Goal: Information Seeking & Learning: Learn about a topic

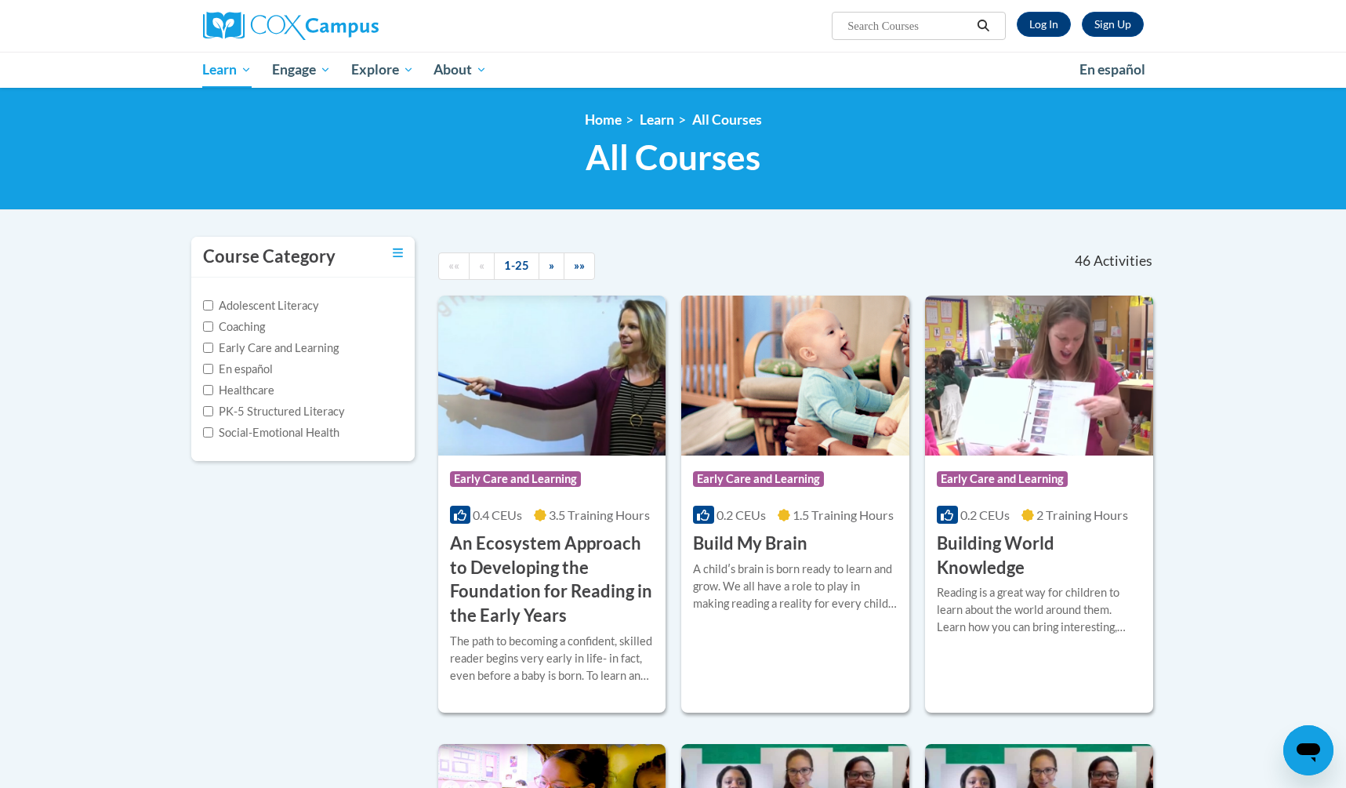
click at [900, 26] on input "Search..." at bounding box center [908, 25] width 125 height 19
type input "assessing our students"
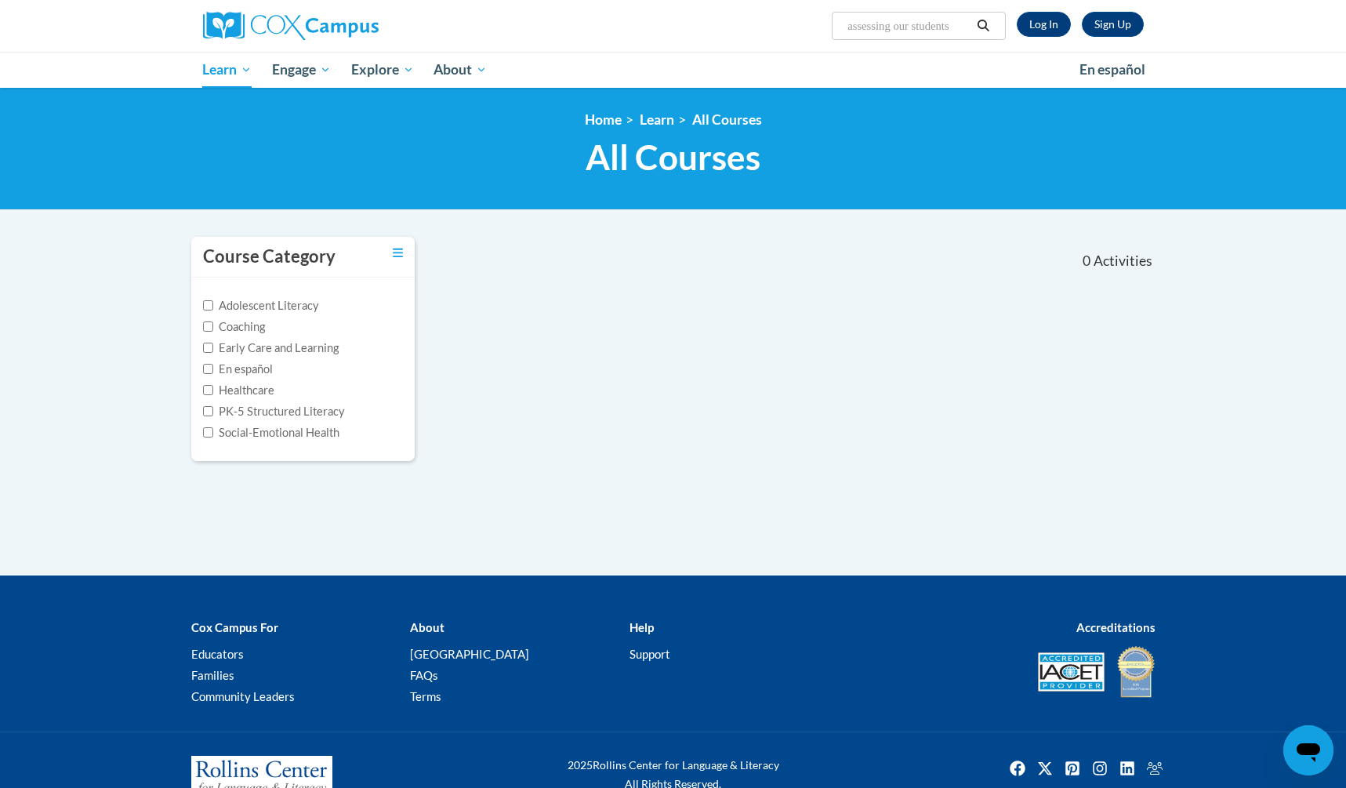
click at [900, 27] on input "assessing our students" at bounding box center [908, 25] width 125 height 19
type input "our students"
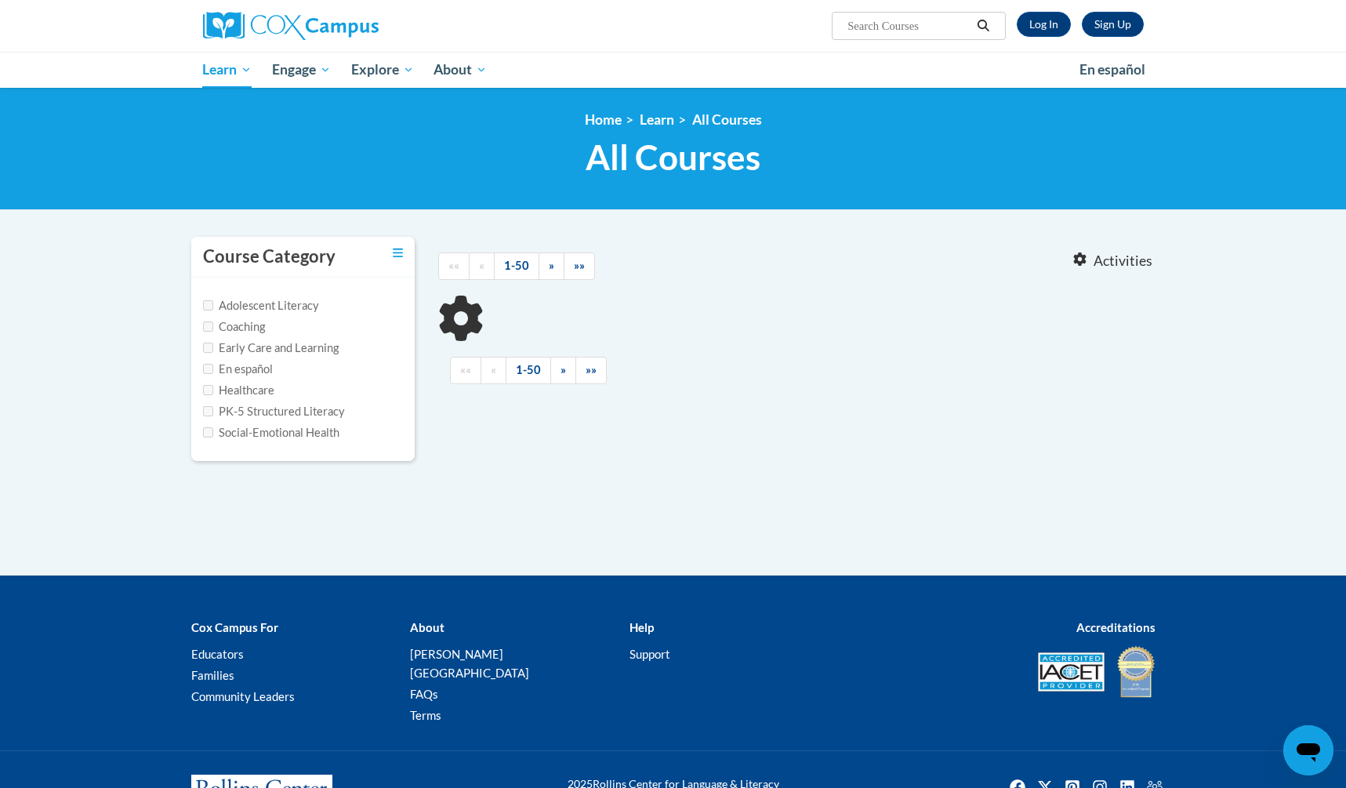
type input "our students"
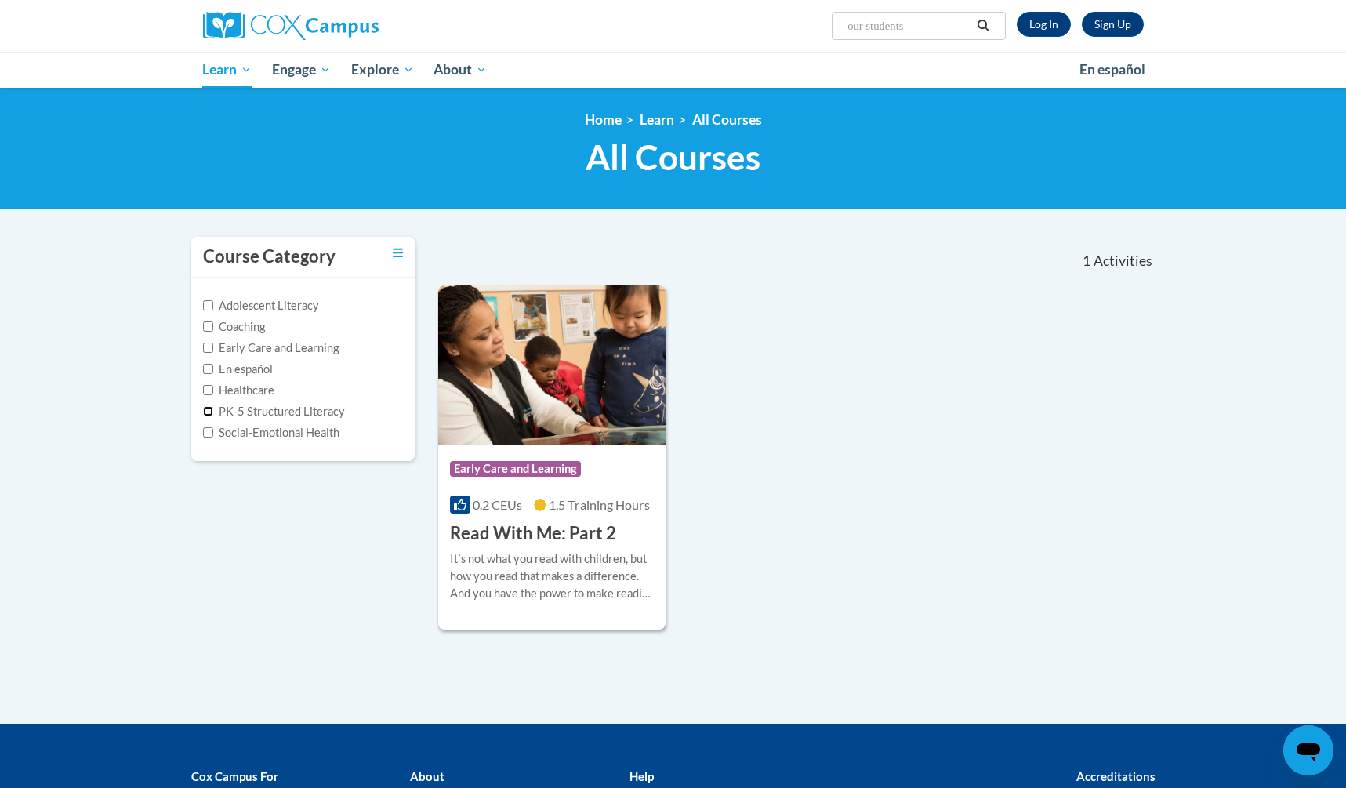
click at [210, 409] on input "PK-5 Structured Literacy" at bounding box center [208, 411] width 10 height 10
checkbox input "true"
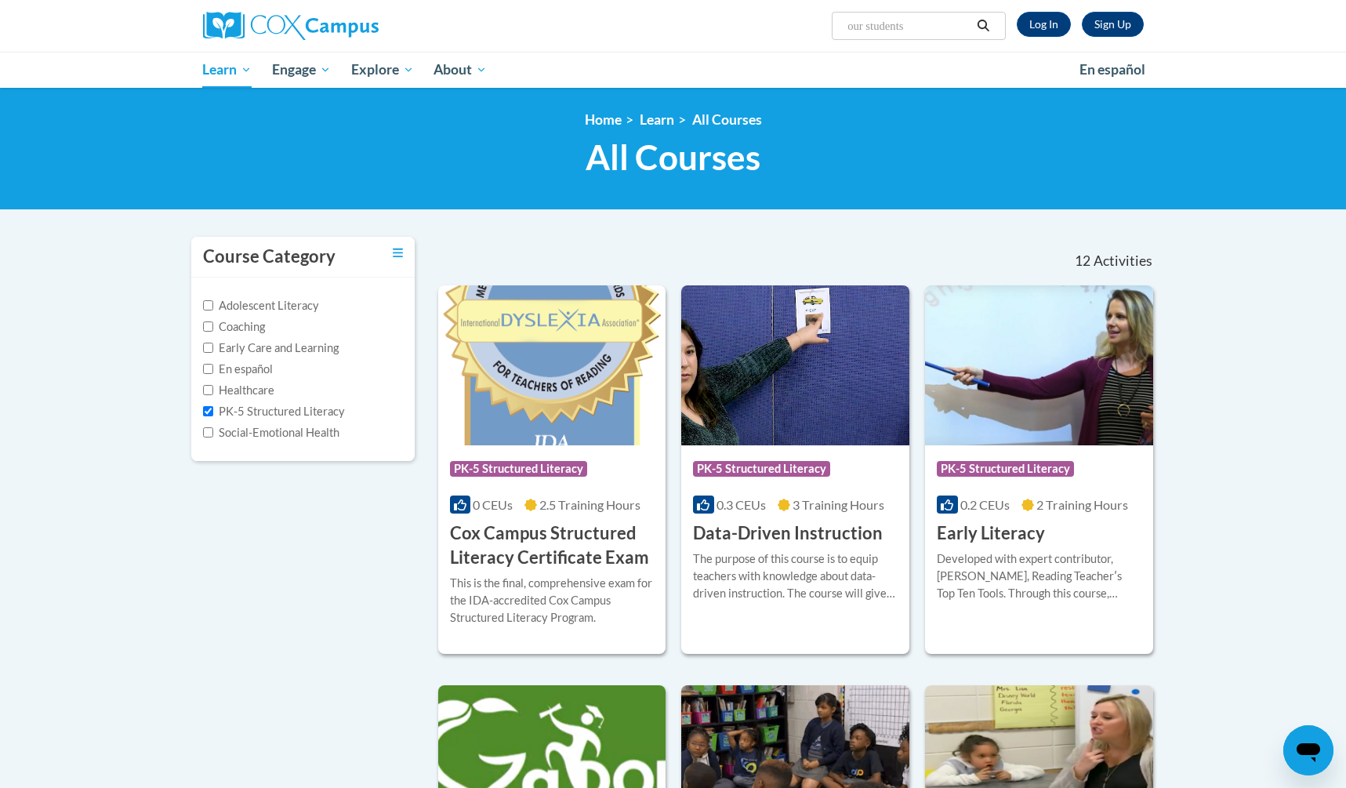
drag, startPoint x: 931, startPoint y: 24, endPoint x: 836, endPoint y: 26, distance: 94.9
click at [837, 27] on span "Search Search... our students" at bounding box center [918, 26] width 173 height 28
click at [206, 412] on input "PK-5 Structured Literacy" at bounding box center [208, 411] width 10 height 10
checkbox input "false"
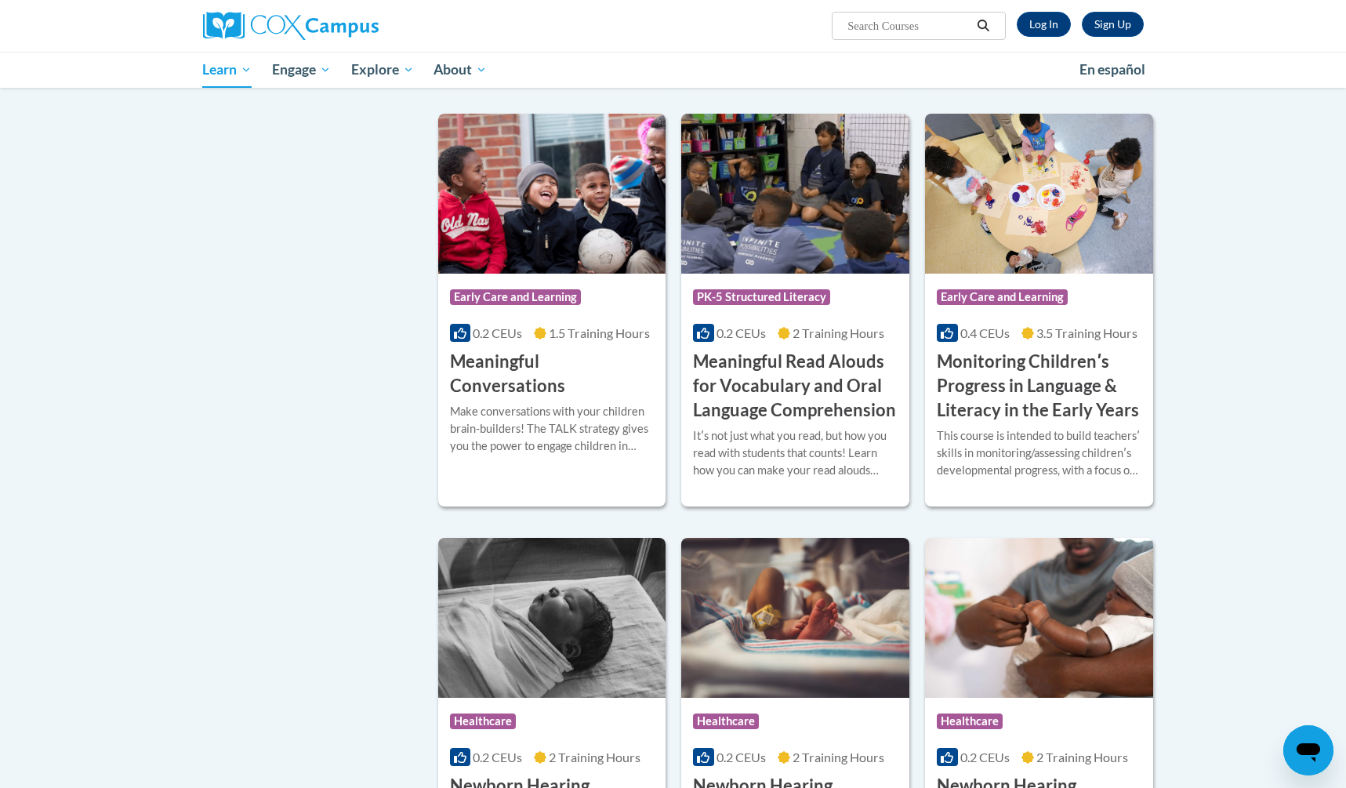
scroll to position [2246, 0]
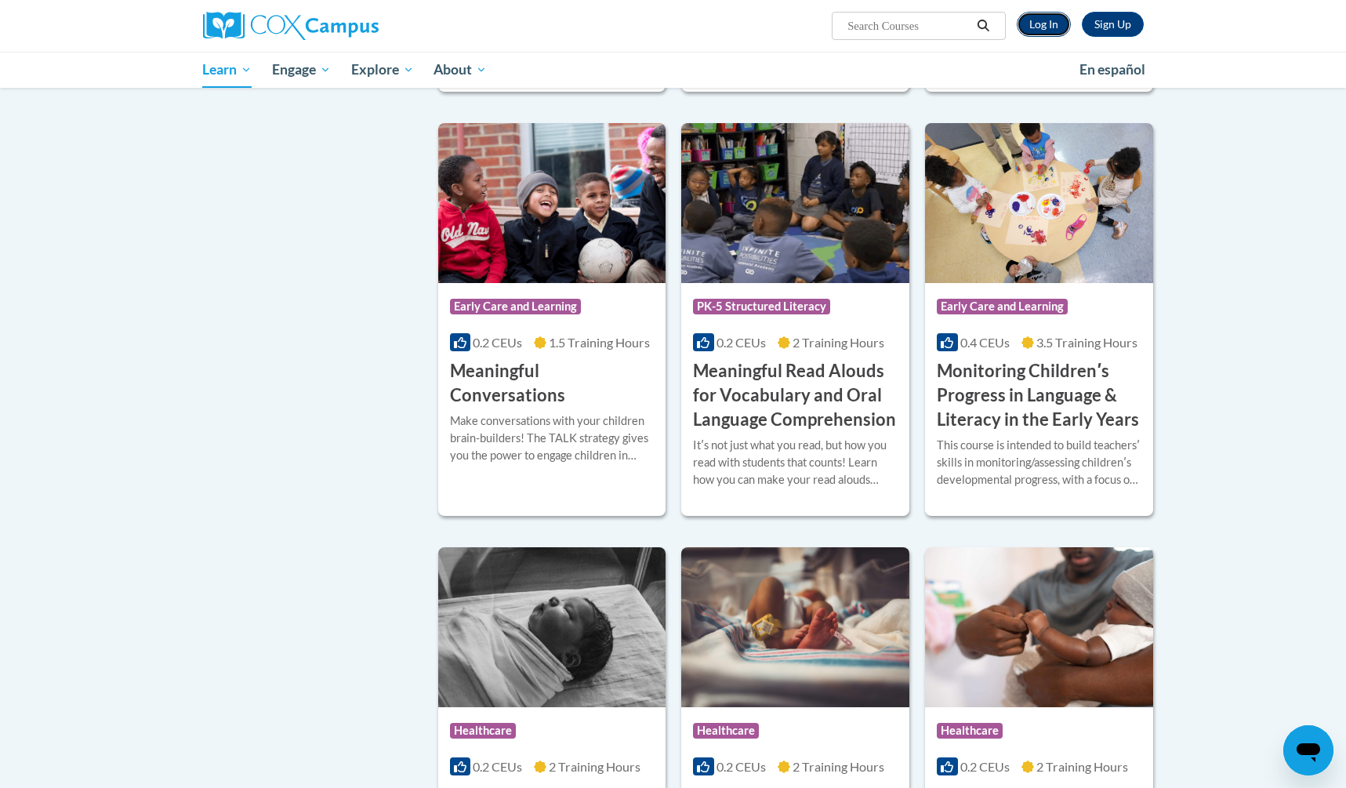
click at [1044, 31] on link "Log In" at bounding box center [1044, 24] width 54 height 25
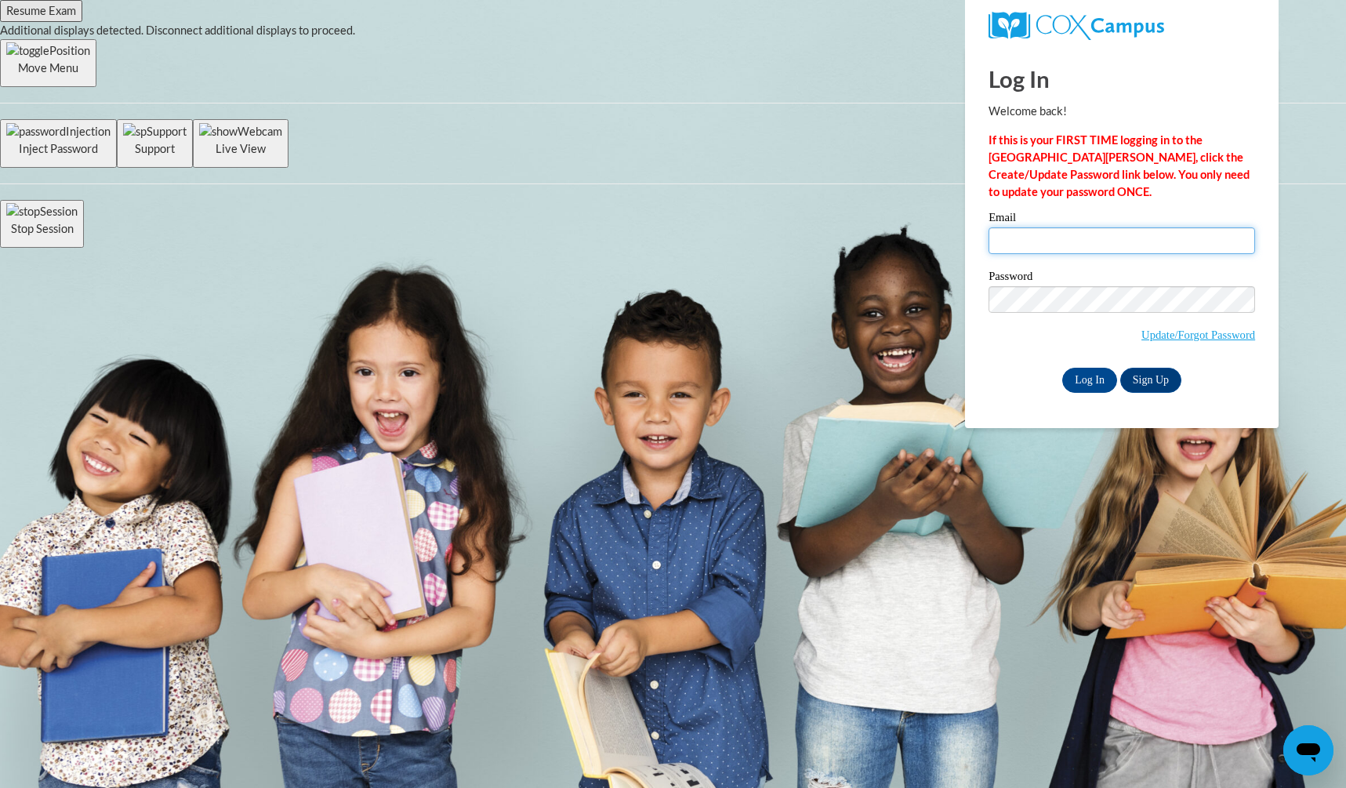
click at [1038, 236] on input "Email" at bounding box center [1122, 240] width 267 height 27
type input "jselbe1@ivytech.edu"
click at [1087, 382] on input "Log In" at bounding box center [1089, 380] width 55 height 25
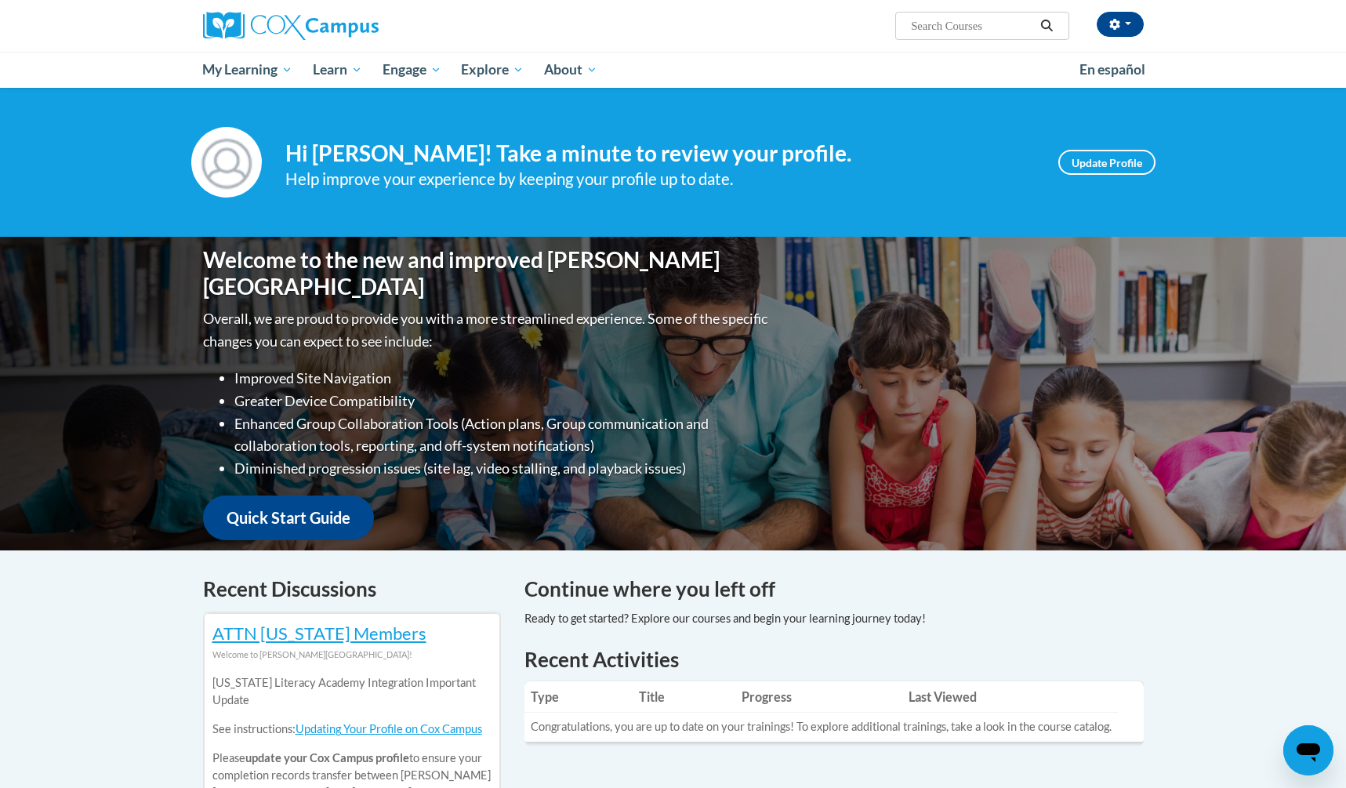
click at [957, 28] on input "Search..." at bounding box center [972, 25] width 125 height 19
type input "assessing our students"
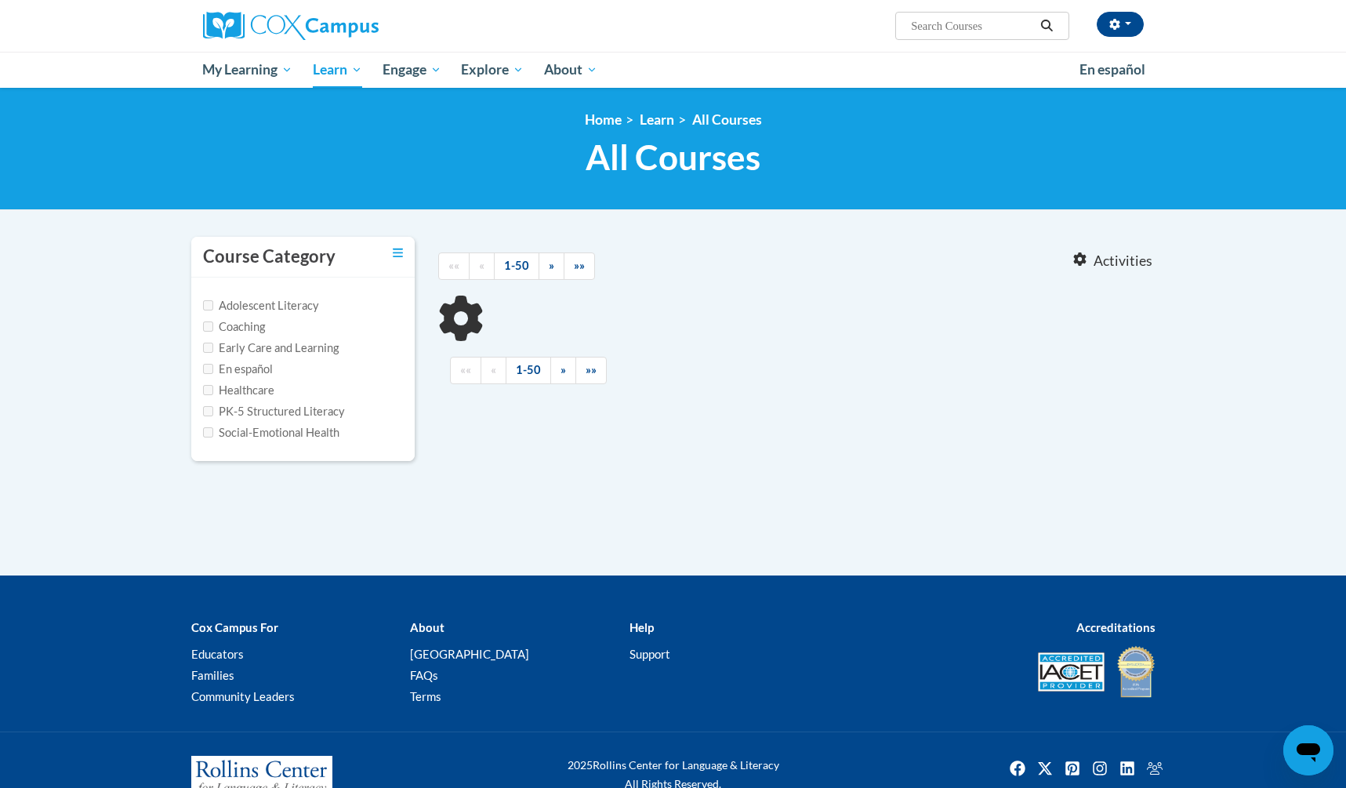
type input "assessing our students"
click at [214, 349] on label "Early Care and Learning" at bounding box center [271, 348] width 136 height 17
click at [213, 349] on input "Early Care and Learning" at bounding box center [208, 348] width 10 height 10
checkbox input "true"
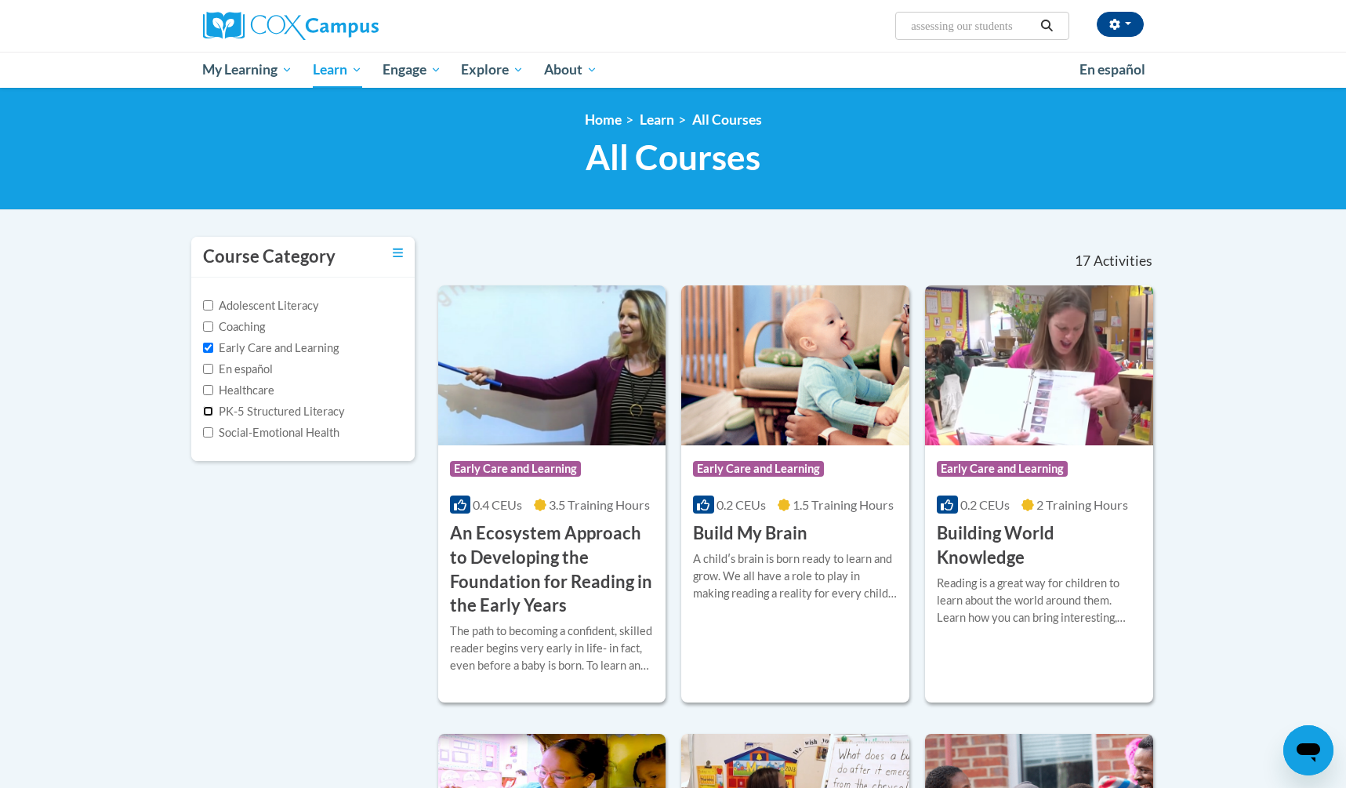
click at [205, 412] on input "PK-5 Structured Literacy" at bounding box center [208, 411] width 10 height 10
checkbox input "true"
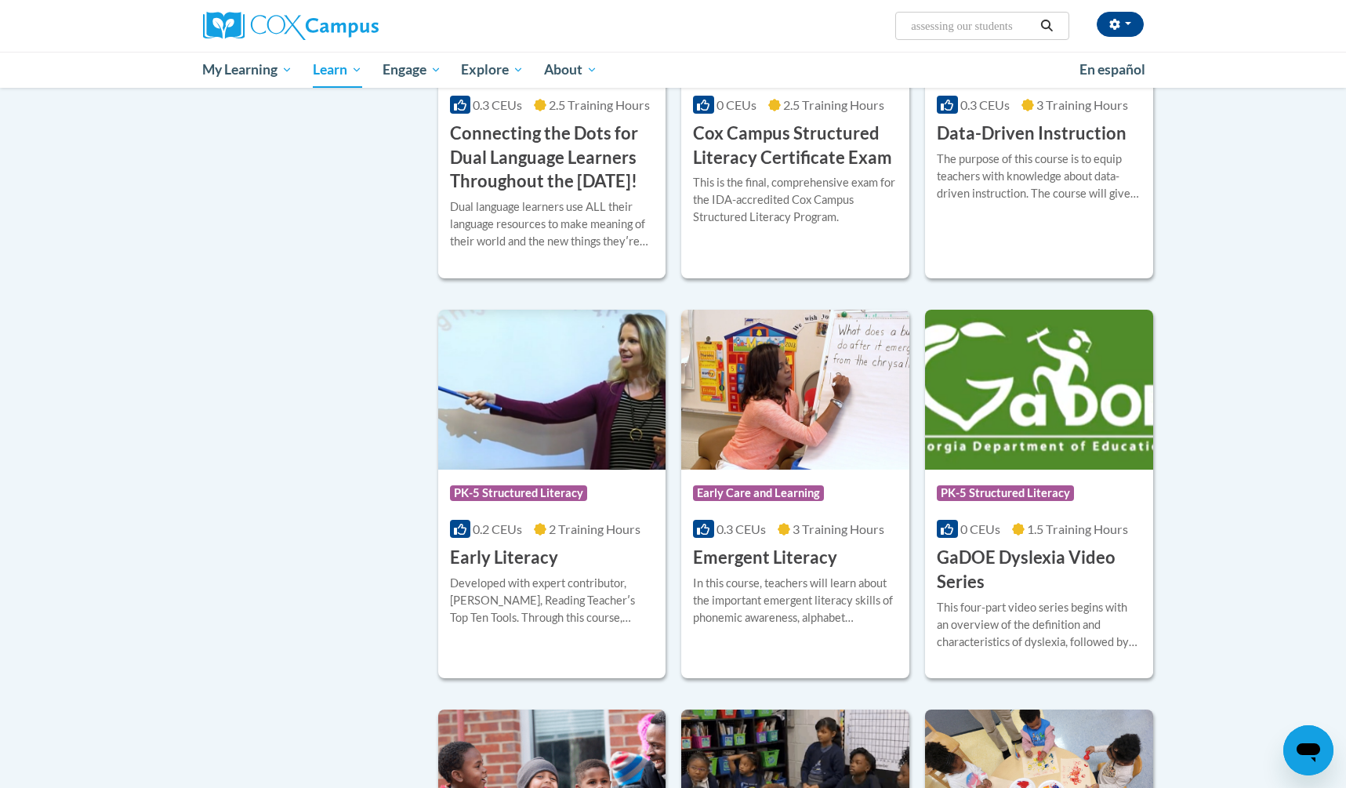
scroll to position [858, 0]
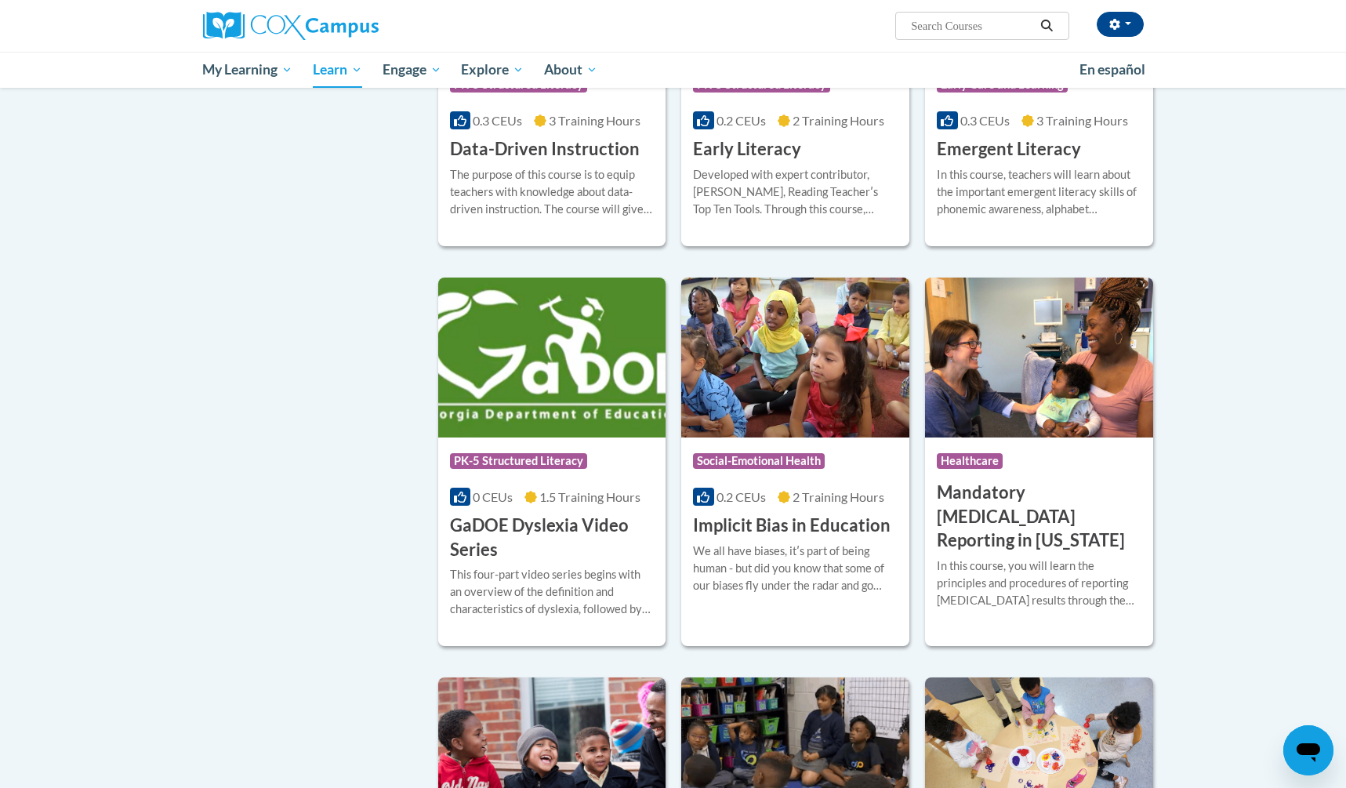
scroll to position [1692, 0]
